Goal: Task Accomplishment & Management: Use online tool/utility

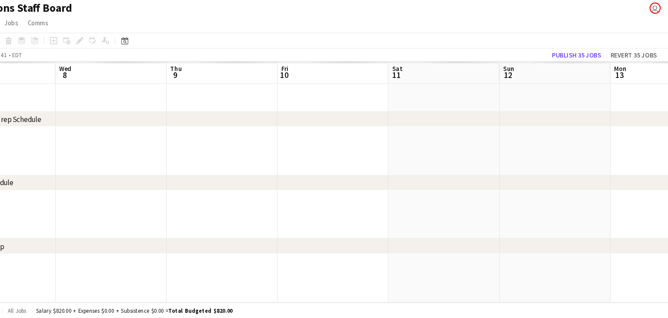
scroll to position [0, 218]
click at [603, 272] on app-date-cell at bounding box center [562, 281] width 104 height 46
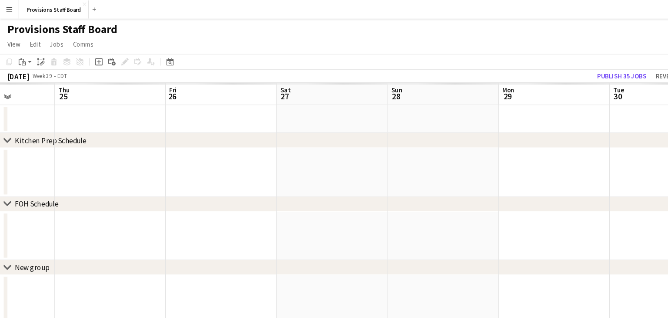
scroll to position [0, 262]
click at [37, 8] on button "Provisions Staff Board Close" at bounding box center [50, 8] width 65 height 17
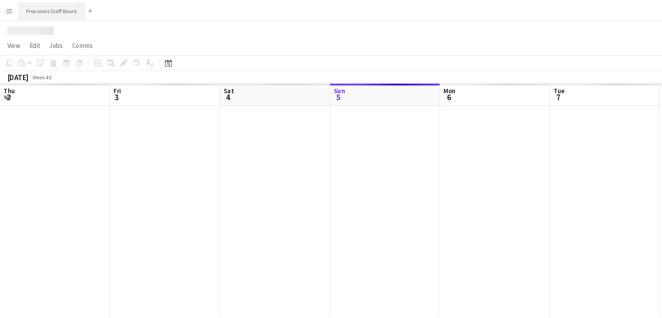
scroll to position [0, 208]
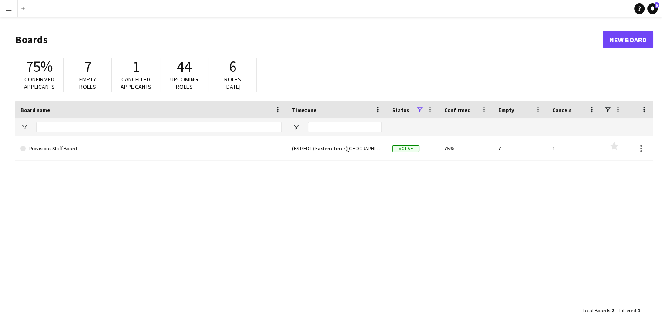
click at [5, 7] on app-icon "Menu" at bounding box center [8, 8] width 7 height 7
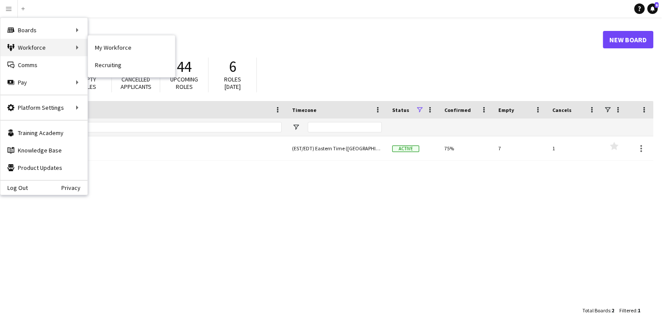
click at [46, 48] on div "Workforce Workforce" at bounding box center [43, 47] width 87 height 17
click at [102, 30] on link "Boards" at bounding box center [131, 29] width 87 height 17
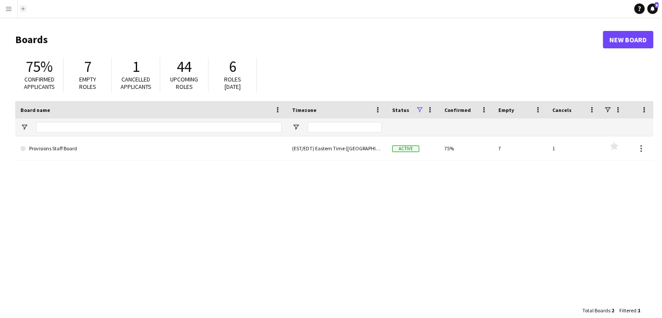
click at [24, 11] on button "Add" at bounding box center [23, 8] width 7 height 7
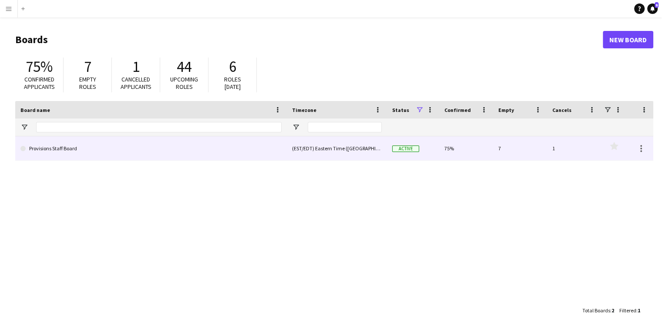
click at [61, 151] on link "Provisions Staff Board" at bounding box center [150, 148] width 261 height 24
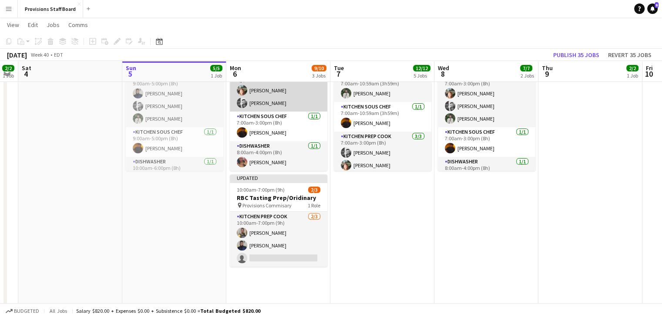
scroll to position [278, 0]
